Goal: Task Accomplishment & Management: Manage account settings

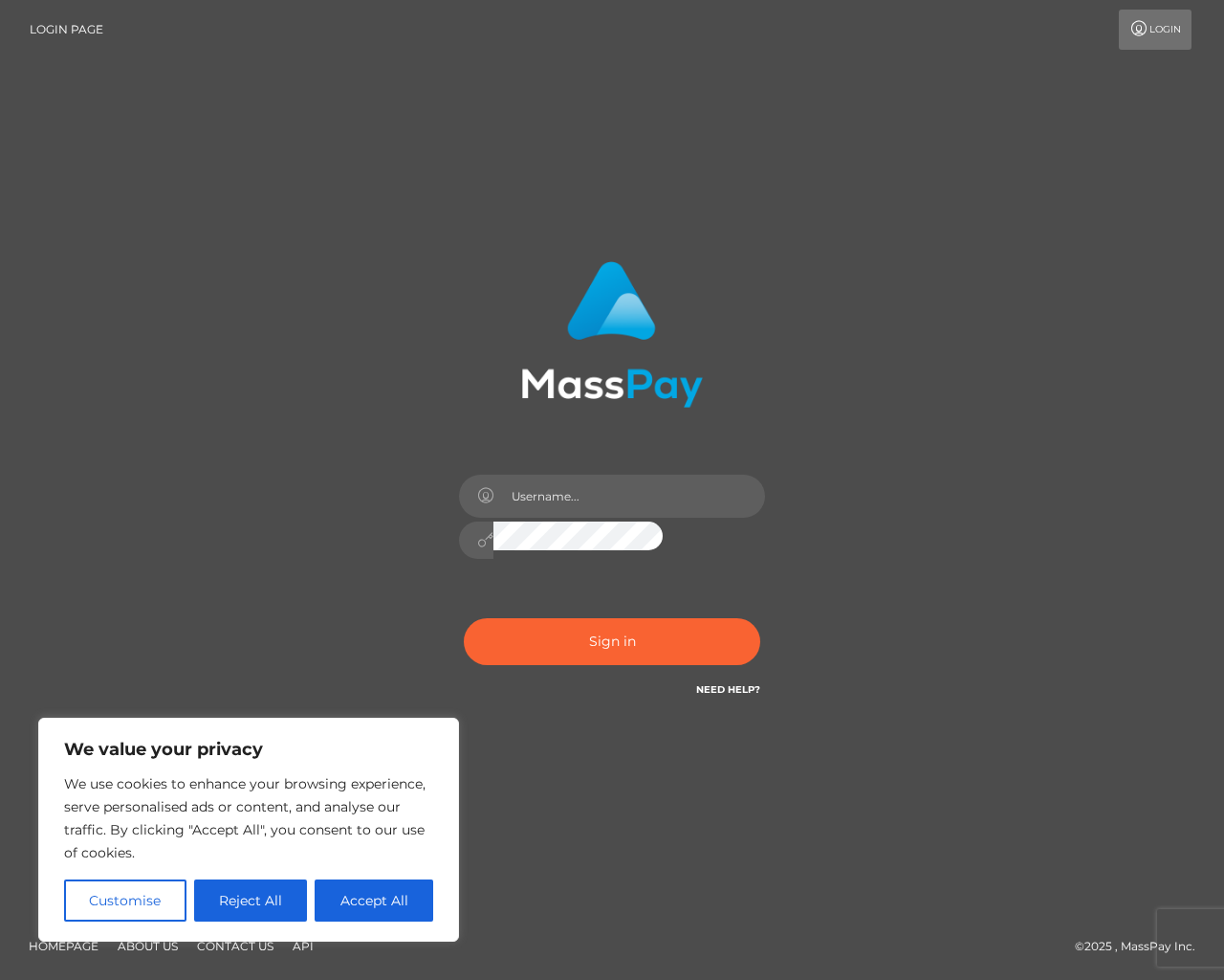
checkbox input "false"
type input "pHqghUme"
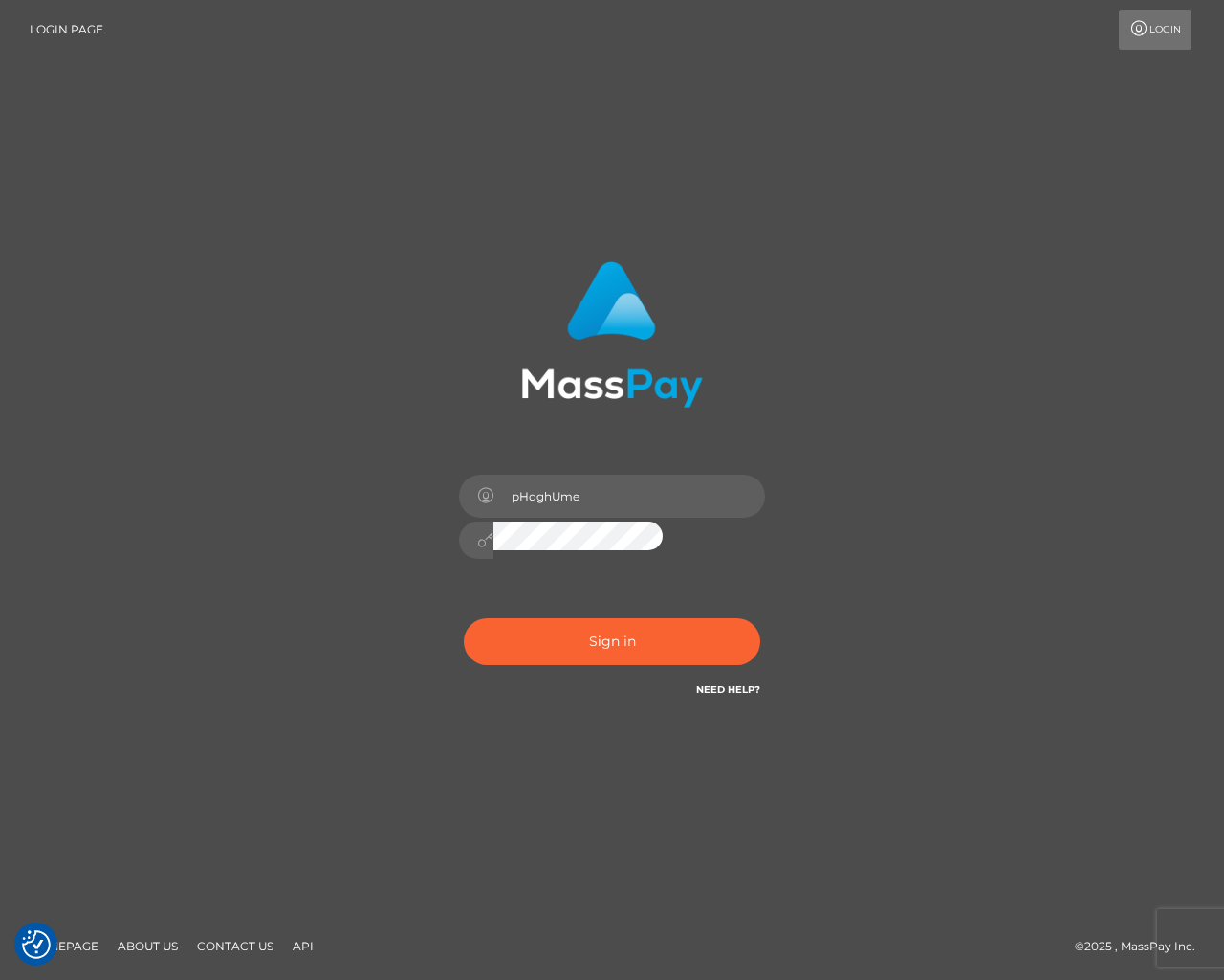
checkbox input "true"
type button "e"
